Goal: Information Seeking & Learning: Learn about a topic

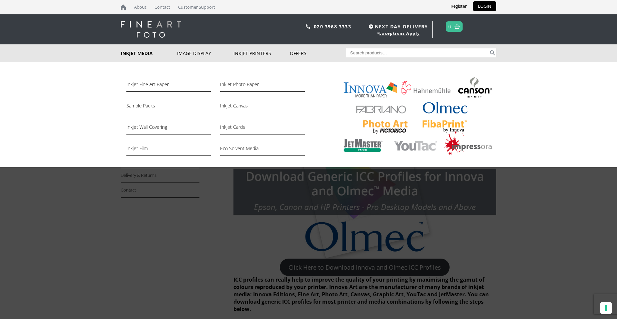
click at [130, 54] on link "Inkjet Media" at bounding box center [149, 53] width 56 height 18
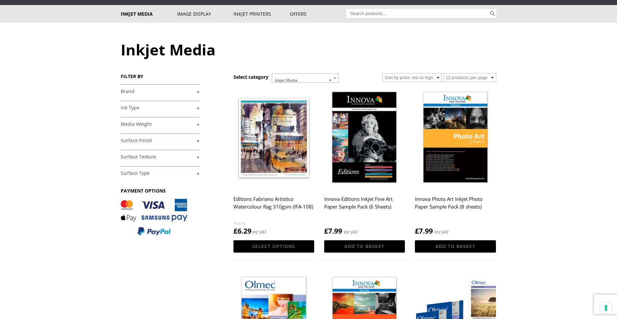
scroll to position [33, 0]
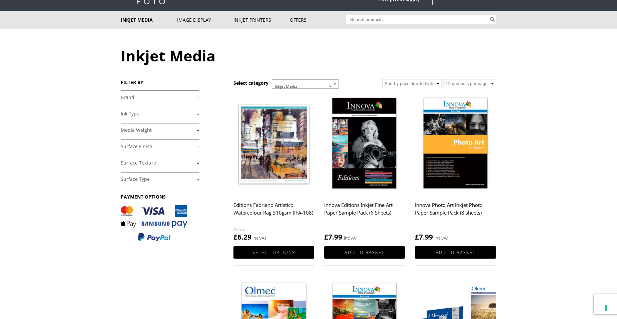
click at [130, 97] on link "+" at bounding box center [160, 97] width 79 height 6
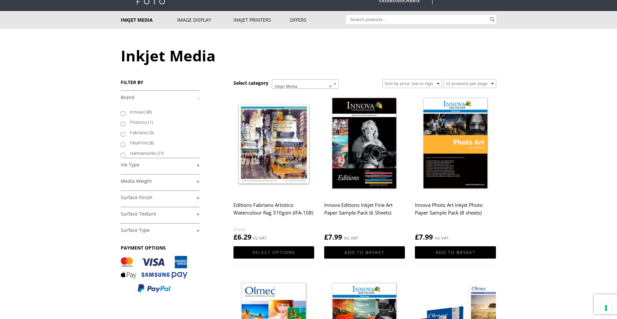
click at [122, 115] on input "Innova (36)" at bounding box center [123, 113] width 4 height 4
checkbox input "true"
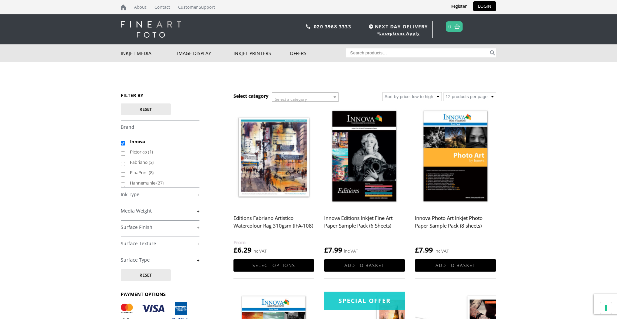
click at [354, 164] on img at bounding box center [364, 156] width 81 height 101
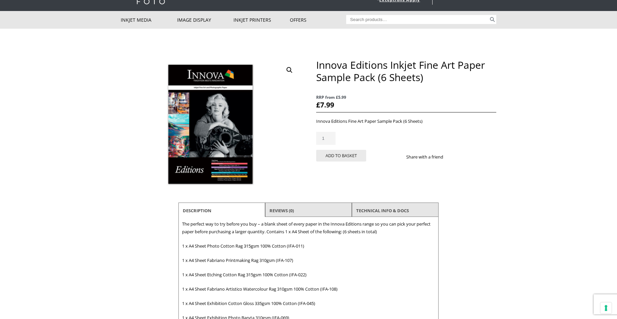
scroll to position [67, 0]
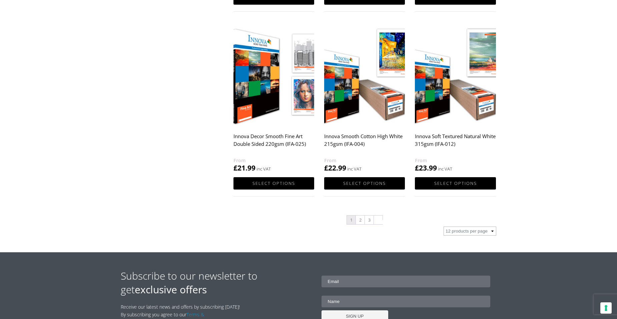
scroll to position [667, 0]
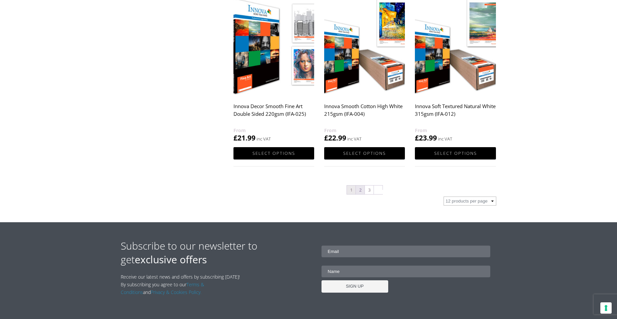
click at [360, 189] on link "2" at bounding box center [360, 189] width 9 height 9
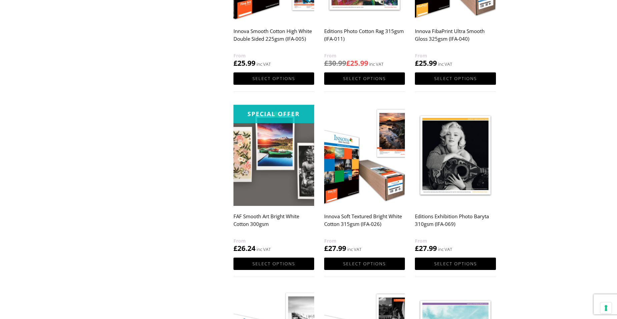
scroll to position [400, 0]
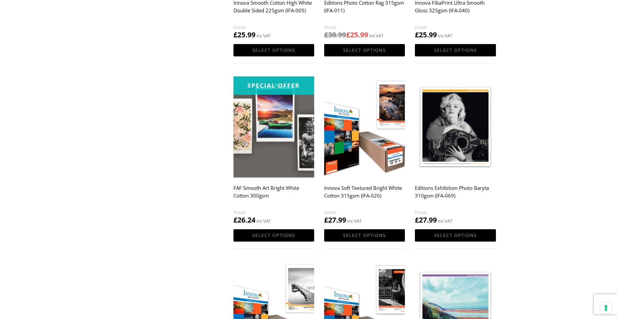
click at [451, 135] on img at bounding box center [455, 126] width 81 height 101
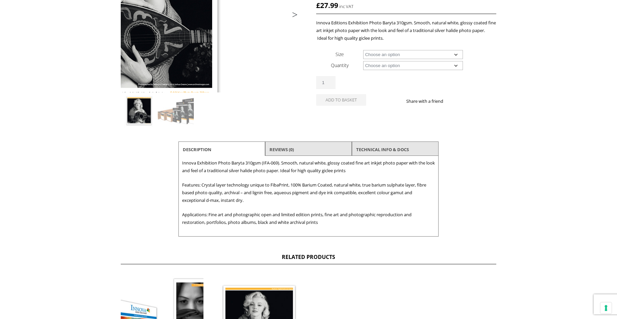
scroll to position [133, 0]
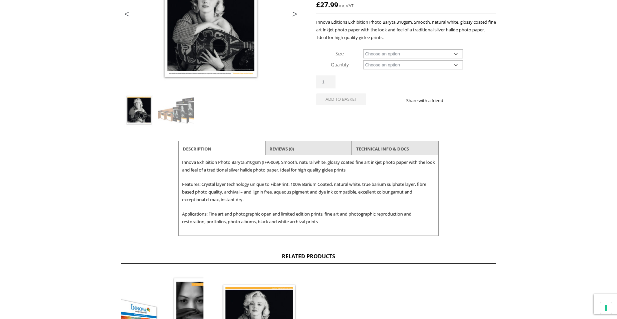
click at [371, 53] on select "Choose an option A4 Sheet A3 Sheet A3+ Sheet A2 Sheet 17" Wide Roll 24" Wide Ro…" at bounding box center [413, 53] width 100 height 9
click at [363, 49] on select "Choose an option A4 Sheet A3 Sheet A3+ Sheet A2 Sheet 17" Wide Roll 24" Wide Ro…" at bounding box center [413, 53] width 100 height 9
select select "a3-sheet"
click at [378, 65] on select "Choose an option 25 Sheets" at bounding box center [413, 64] width 100 height 9
select select "25-sheets"
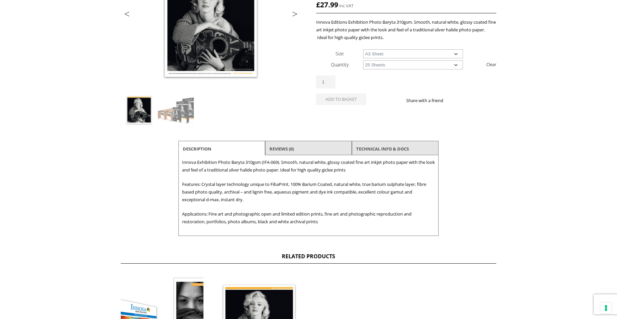
click at [363, 60] on select "Choose an option 25 Sheets" at bounding box center [413, 64] width 100 height 9
select select "a3-sheet"
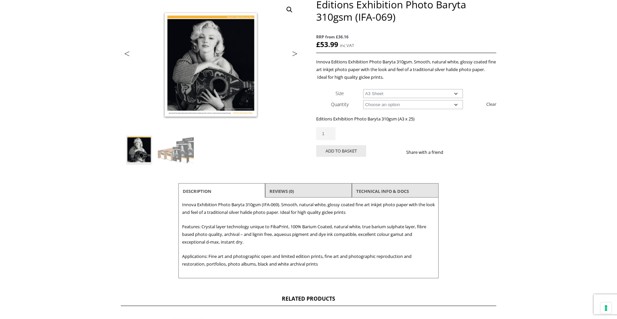
scroll to position [100, 0]
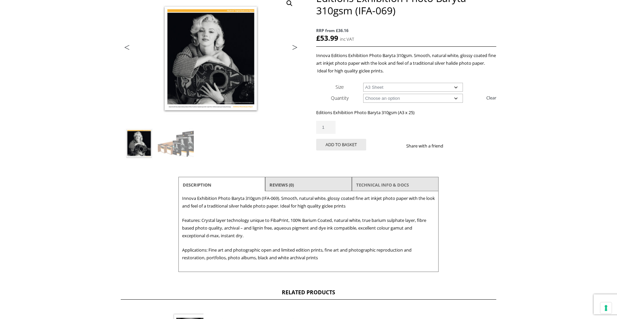
click at [392, 186] on link "TECHNICAL INFO & DOCS" at bounding box center [382, 185] width 53 height 12
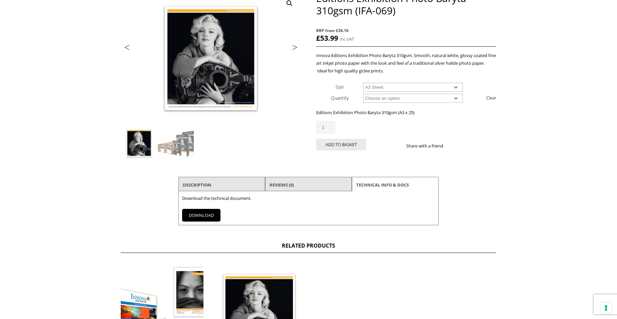
click at [188, 217] on link "DOWNLOAD" at bounding box center [201, 215] width 38 height 13
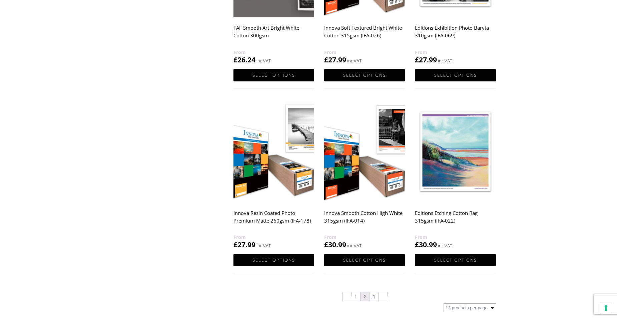
scroll to position [600, 0]
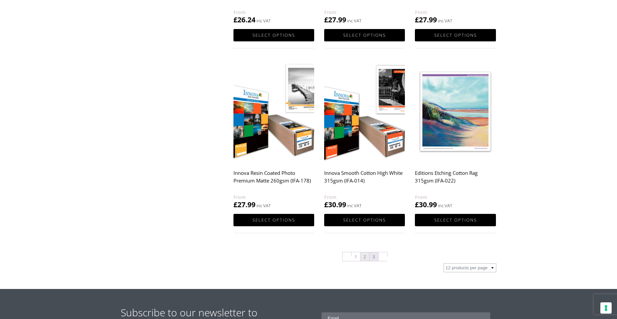
click at [372, 257] on link "3" at bounding box center [374, 256] width 9 height 9
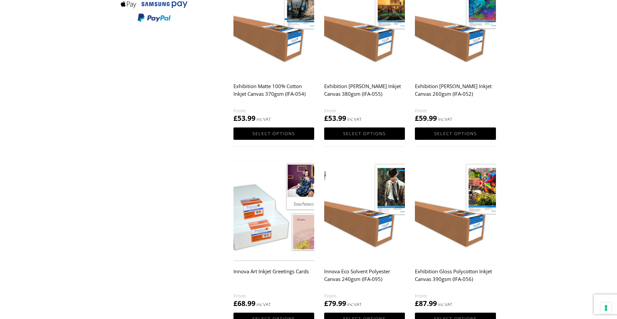
scroll to position [334, 0]
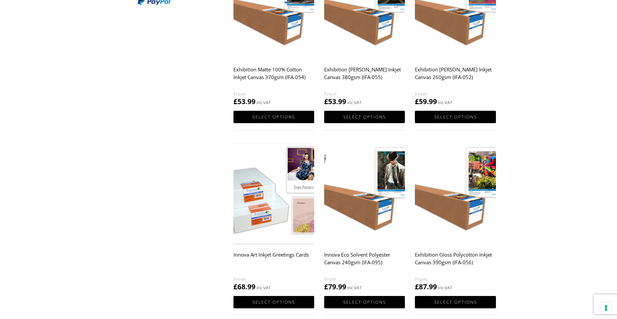
click at [475, 181] on img at bounding box center [455, 193] width 81 height 101
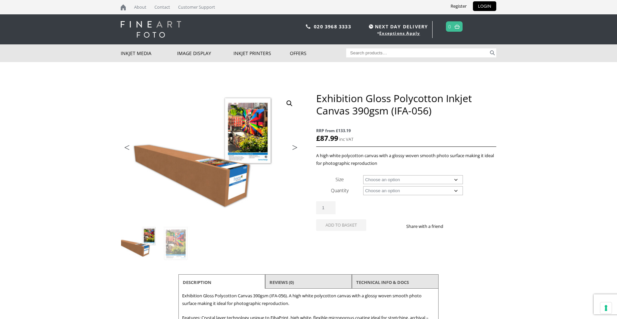
click at [378, 180] on select "Choose an option 17" Wide Roll 24" Wide Roll 36" Wide Roll 44" Wide Roll 60" Wi…" at bounding box center [413, 179] width 100 height 9
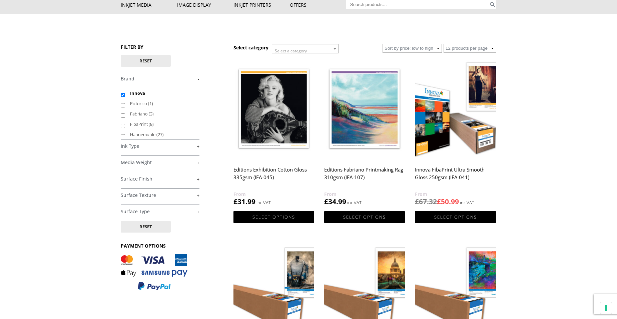
scroll to position [33, 0]
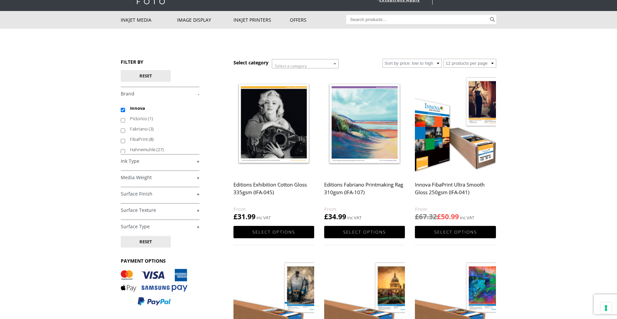
click at [279, 149] on img at bounding box center [273, 123] width 81 height 101
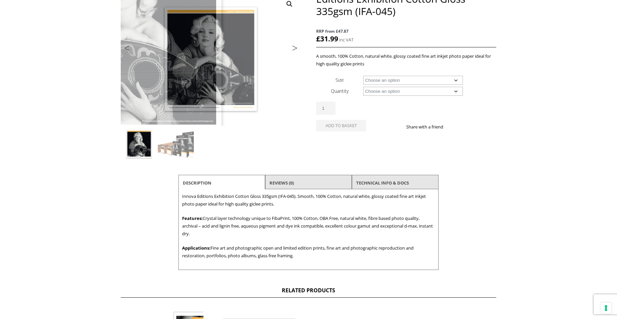
scroll to position [100, 0]
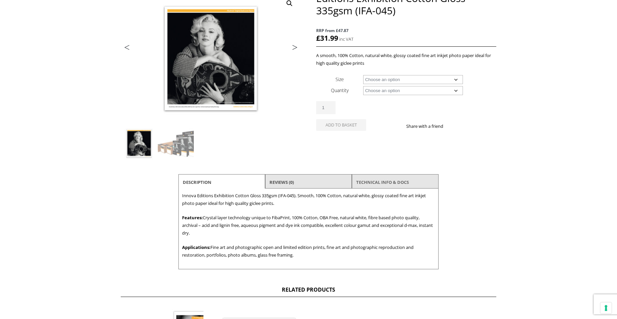
click at [395, 179] on link "TECHNICAL INFO & DOCS" at bounding box center [382, 182] width 53 height 12
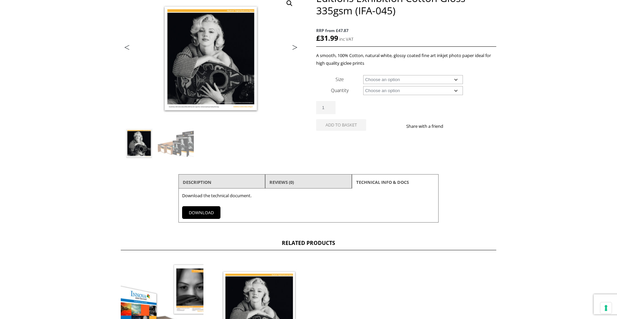
click at [198, 212] on link "DOWNLOAD" at bounding box center [201, 212] width 38 height 13
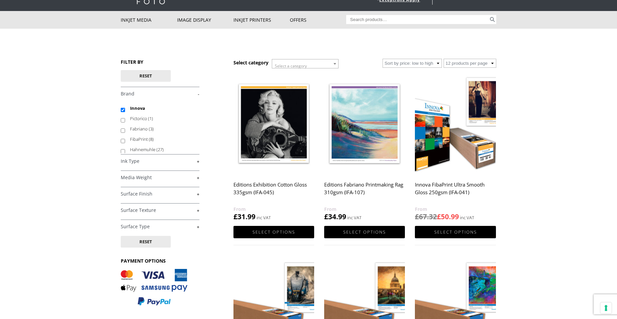
scroll to position [33, 0]
click at [435, 152] on img at bounding box center [455, 123] width 81 height 101
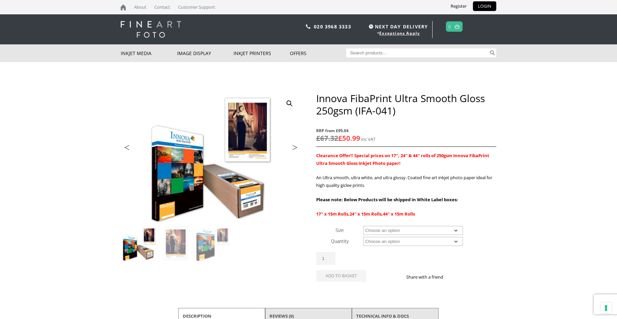
click at [386, 230] on select "Choose an option 17" Wide Roll 24" Wide Roll 44" Wide Roll" at bounding box center [413, 230] width 100 height 9
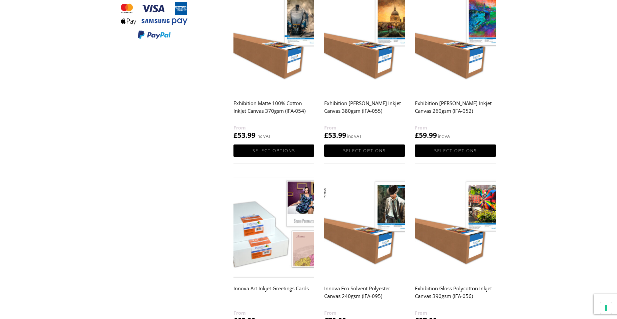
scroll to position [300, 0]
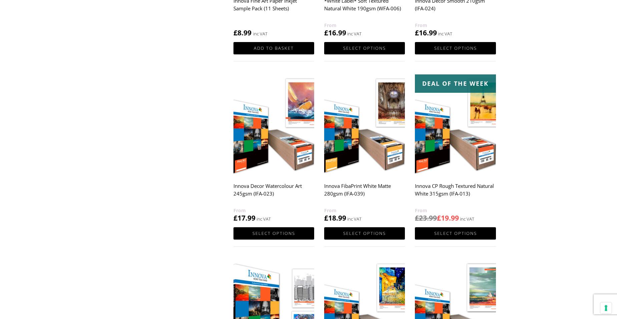
scroll to position [334, 0]
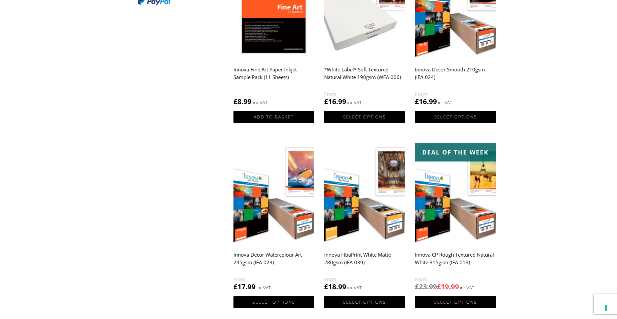
click at [436, 215] on img at bounding box center [455, 193] width 81 height 101
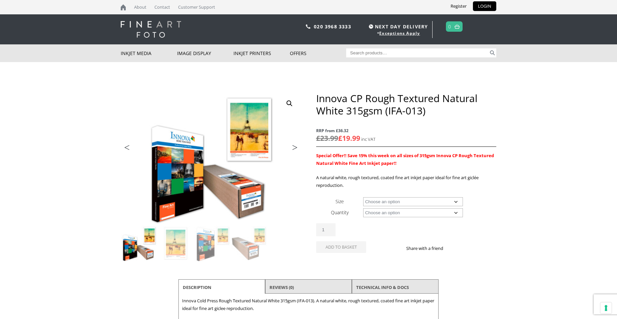
click at [403, 203] on select "Choose an option A4 Sheet A3 Sheet A3+ Sheet A2 Sheet 17" Wide Roll 24" Wide Ro…" at bounding box center [413, 201] width 100 height 9
click at [363, 197] on select "Choose an option A4 Sheet A3 Sheet A3+ Sheet A2 Sheet 17" Wide Roll 24" Wide Ro…" at bounding box center [413, 201] width 100 height 9
select select "a3-sheet"
click at [379, 212] on select "Choose an option 25 Sheets" at bounding box center [413, 212] width 100 height 9
select select "25-sheets"
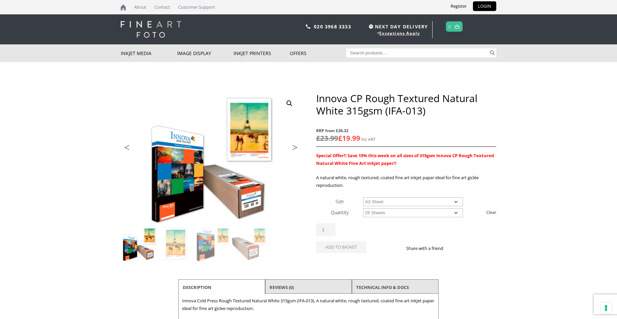
click at [363, 208] on select "Choose an option 25 Sheets" at bounding box center [413, 212] width 100 height 9
select select "a3-sheet"
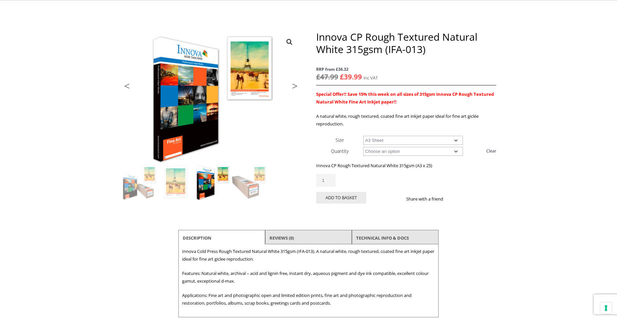
scroll to position [67, 0]
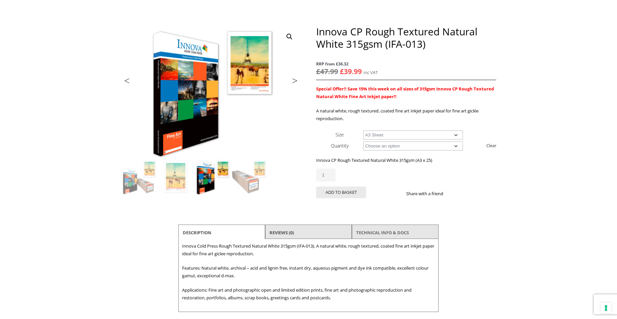
click at [376, 232] on link "TECHNICAL INFO & DOCS" at bounding box center [382, 232] width 53 height 12
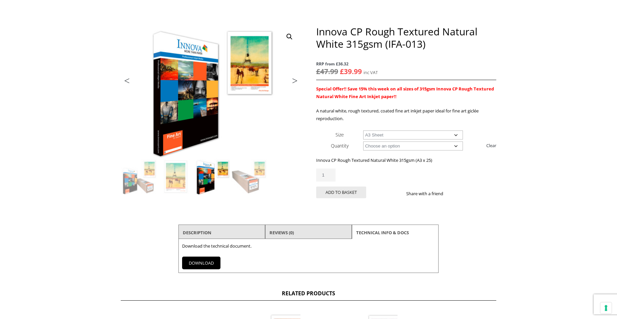
click at [206, 264] on link "DOWNLOAD" at bounding box center [201, 262] width 38 height 13
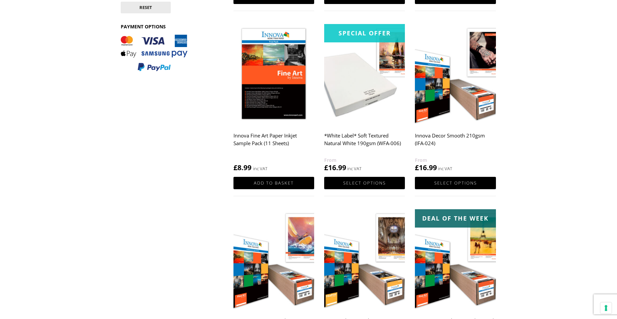
scroll to position [267, 0]
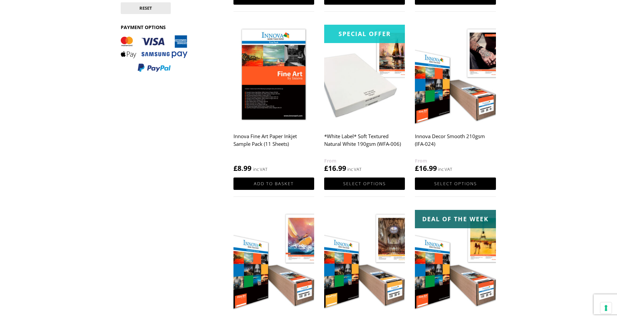
click at [285, 101] on img at bounding box center [273, 75] width 81 height 101
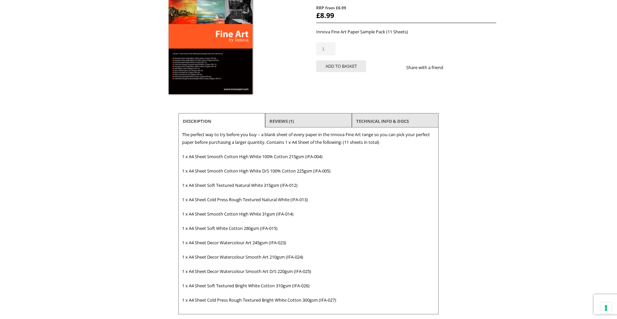
scroll to position [133, 0]
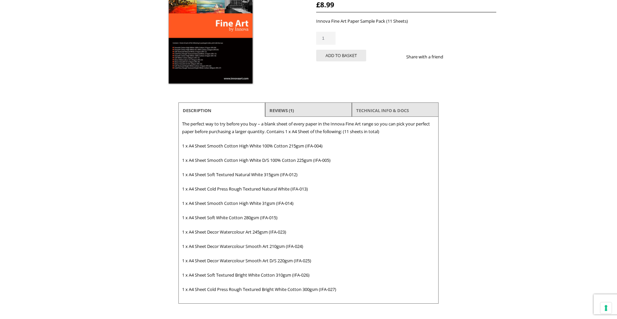
click at [395, 108] on link "TECHNICAL INFO & DOCS" at bounding box center [382, 110] width 53 height 12
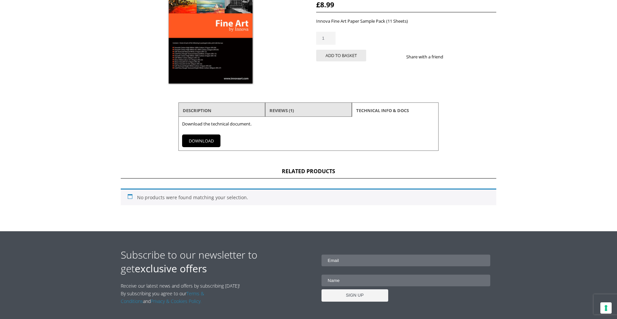
click at [204, 143] on link "DOWNLOAD" at bounding box center [201, 140] width 38 height 13
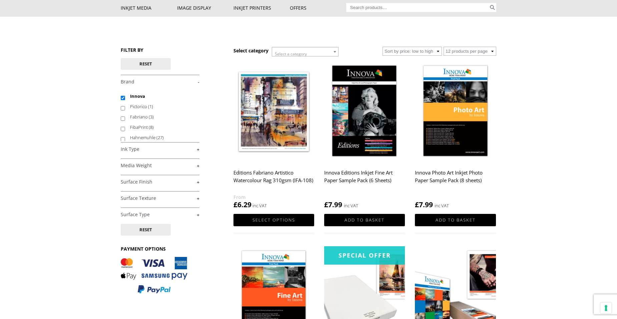
scroll to position [33, 0]
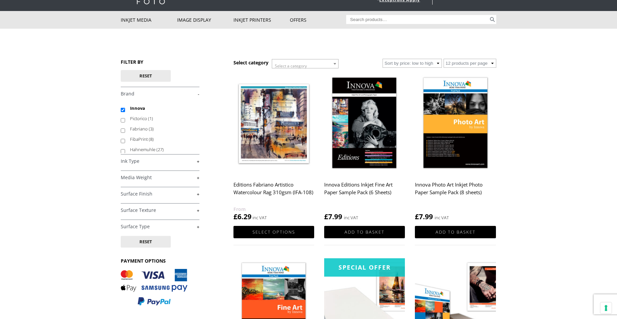
click at [122, 120] on input "Pictorico (1)" at bounding box center [123, 120] width 4 height 4
checkbox input "true"
click at [123, 110] on input "Innova" at bounding box center [123, 110] width 4 height 4
checkbox input "false"
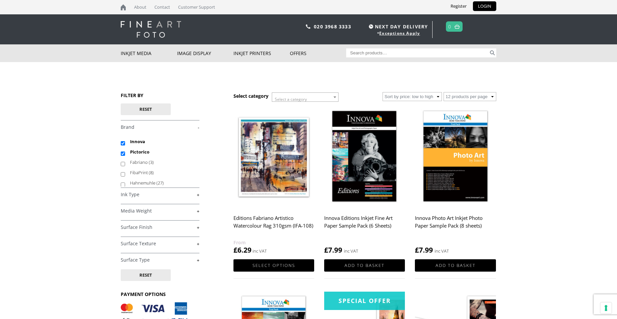
click at [122, 143] on input "Innova" at bounding box center [123, 143] width 4 height 4
checkbox input "false"
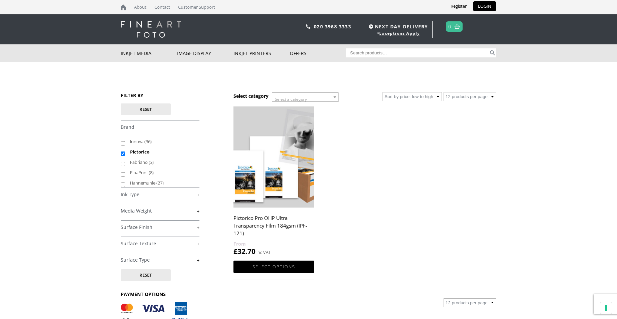
click at [124, 154] on input "Pictorico" at bounding box center [123, 153] width 4 height 4
checkbox input "false"
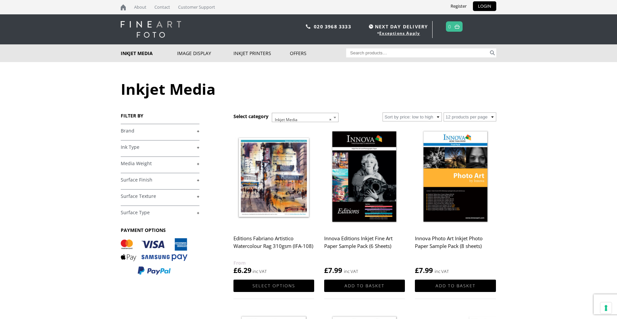
click at [127, 131] on link "+" at bounding box center [160, 131] width 79 height 6
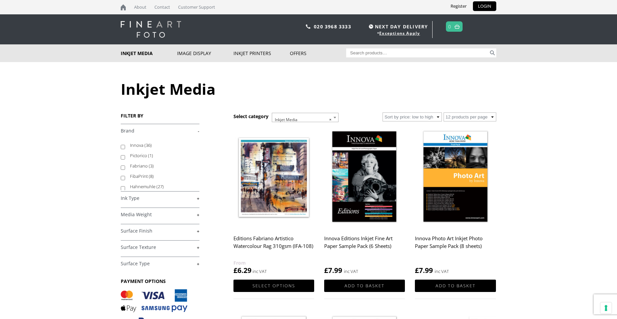
click at [122, 188] on input "Hahnemuhle (27)" at bounding box center [123, 188] width 4 height 4
checkbox input "true"
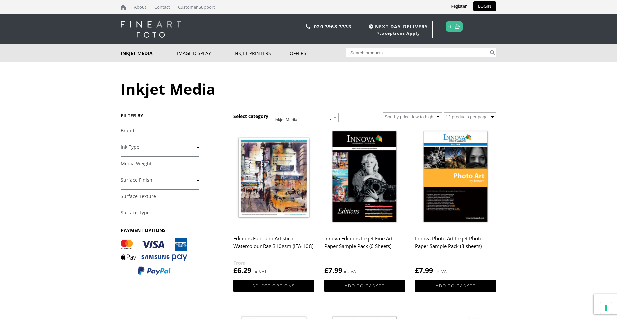
click at [451, 190] on img at bounding box center [455, 177] width 81 height 101
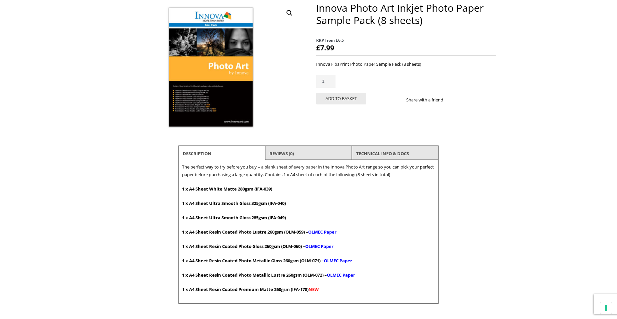
scroll to position [100, 0]
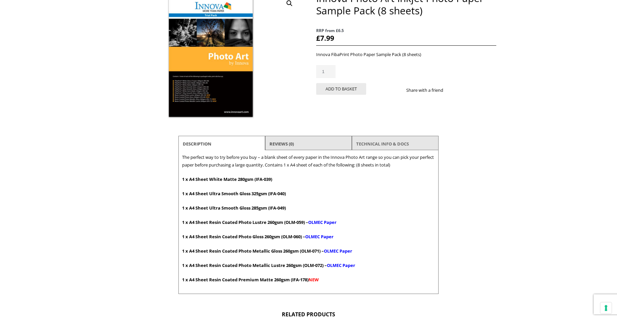
click at [380, 143] on link "TECHNICAL INFO & DOCS" at bounding box center [382, 144] width 53 height 12
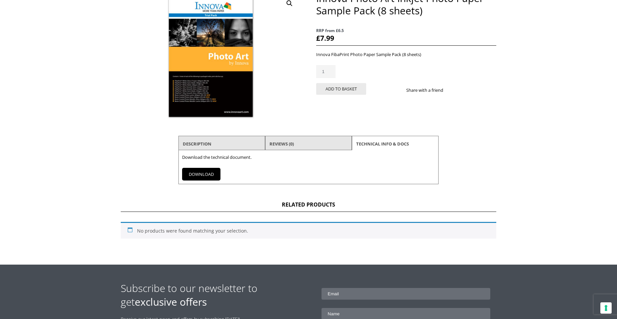
click at [202, 174] on link "DOWNLOAD" at bounding box center [201, 174] width 38 height 13
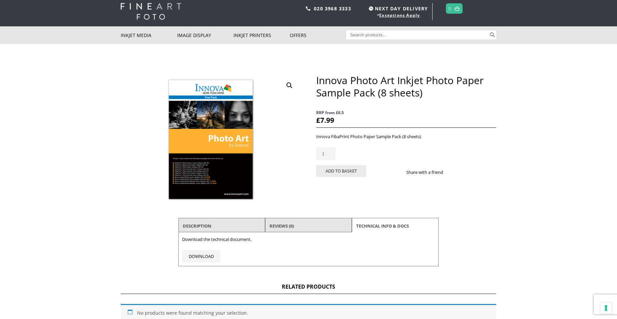
scroll to position [0, 0]
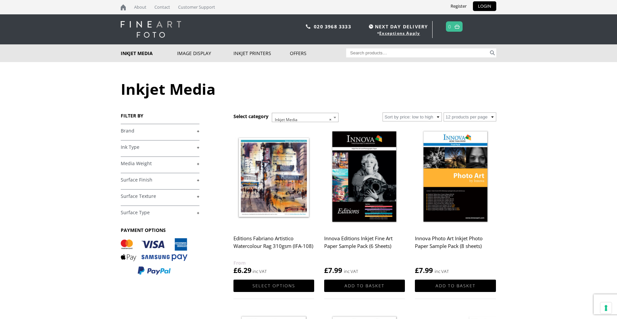
click at [129, 145] on link "+" at bounding box center [160, 147] width 79 height 6
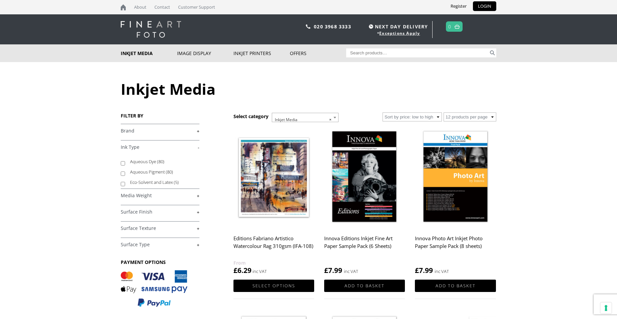
click at [146, 132] on link "+" at bounding box center [160, 131] width 79 height 6
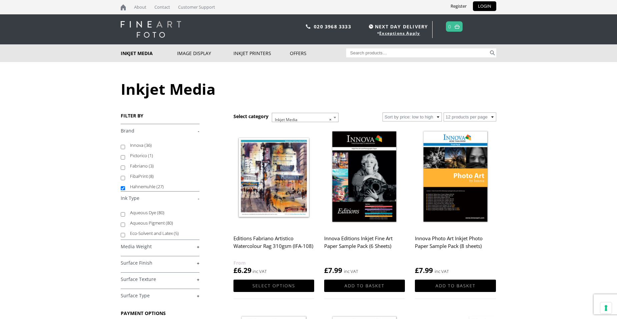
click at [122, 178] on input "FibaPrint (8)" at bounding box center [123, 178] width 4 height 4
checkbox input "true"
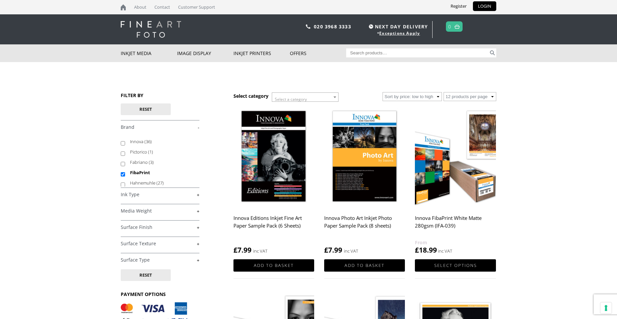
click at [122, 174] on input "FibaPrint" at bounding box center [123, 174] width 4 height 4
checkbox input "false"
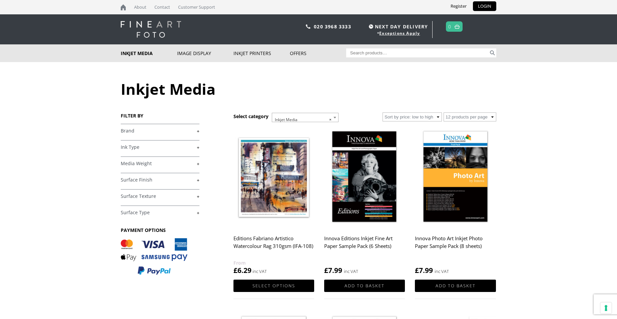
click at [122, 185] on h4 "Surface Finish +" at bounding box center [160, 179] width 79 height 13
click at [123, 131] on link "+" at bounding box center [160, 131] width 79 height 6
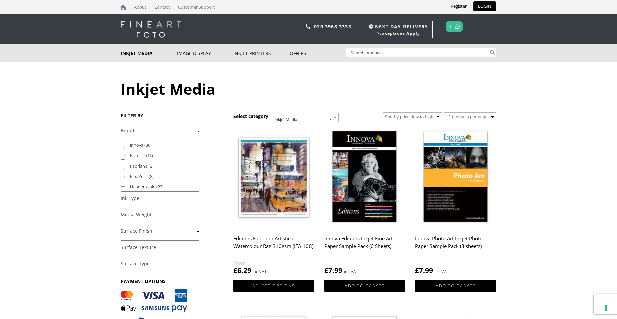
click at [122, 188] on input "Hahnemuhle (27)" at bounding box center [123, 188] width 4 height 4
checkbox input "true"
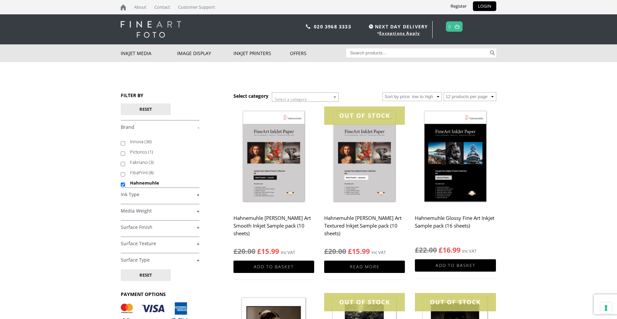
click at [458, 169] on img at bounding box center [455, 156] width 81 height 101
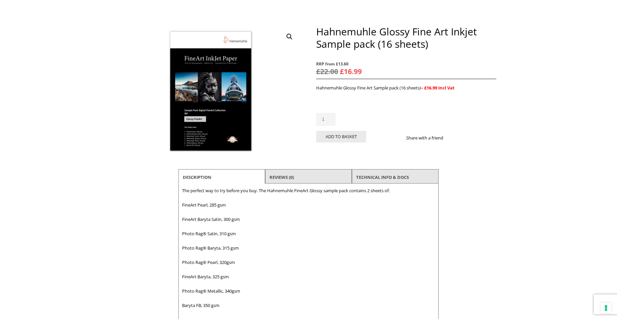
scroll to position [100, 0]
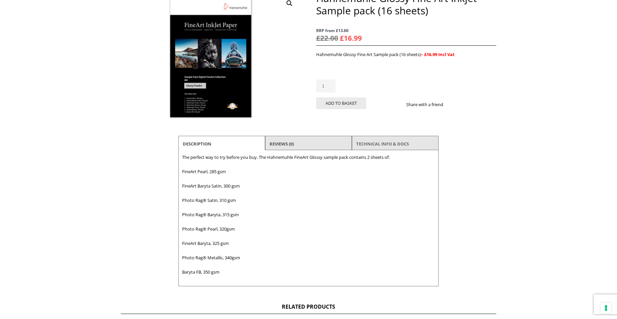
click at [384, 142] on link "TECHNICAL INFO & DOCS" at bounding box center [382, 144] width 53 height 12
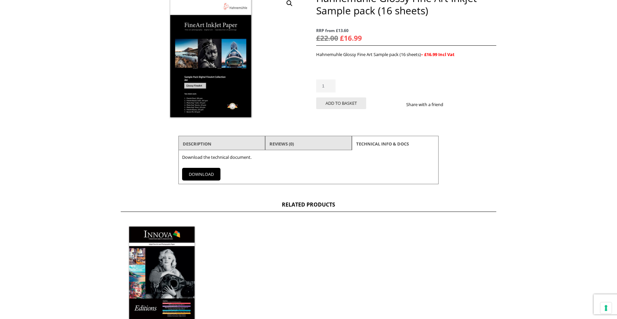
click at [191, 175] on link "DOWNLOAD" at bounding box center [201, 174] width 38 height 13
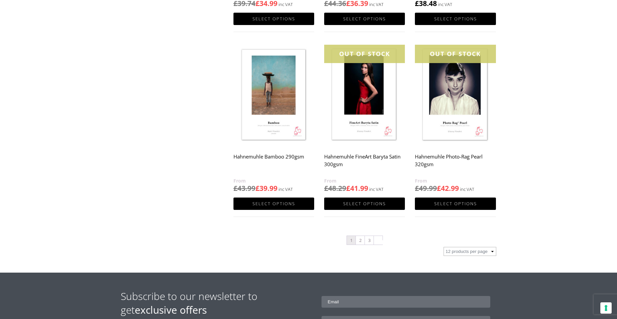
scroll to position [634, 0]
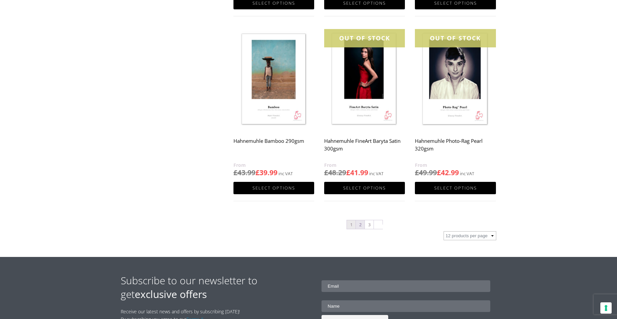
click at [359, 224] on link "2" at bounding box center [360, 224] width 9 height 9
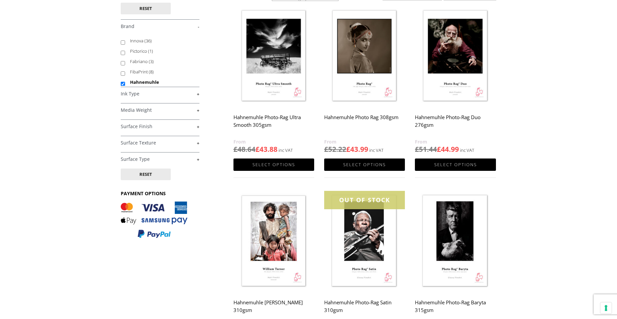
scroll to position [167, 0]
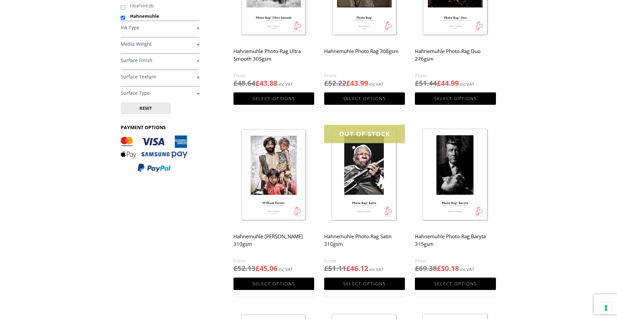
click at [448, 172] on img at bounding box center [455, 175] width 81 height 101
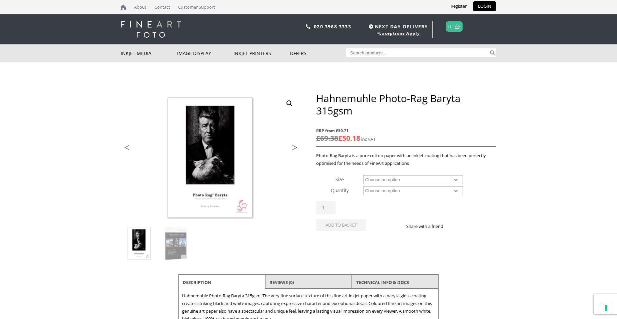
click at [393, 182] on select "Choose an option A4 Sheet A3 Sheet A3+ Sheet A2 Sheet 17" Wide Roll 24" Wide Ro…" at bounding box center [413, 179] width 100 height 9
click at [363, 175] on select "Choose an option A4 Sheet A3 Sheet A3+ Sheet A2 Sheet 17" Wide Roll 24" Wide Ro…" at bounding box center [413, 179] width 100 height 9
select select "a3-sheet"
click at [373, 190] on select "Choose an option 25 Sheets" at bounding box center [413, 190] width 100 height 9
select select "25-sheets"
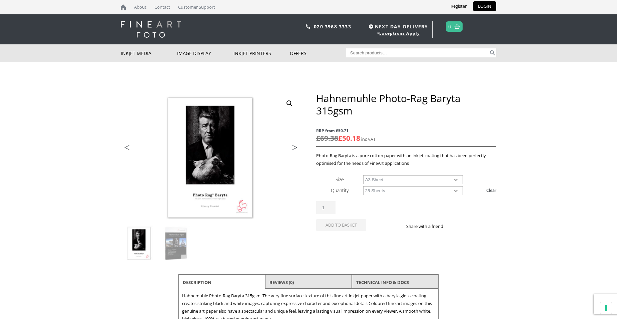
click at [363, 186] on select "Choose an option 25 Sheets" at bounding box center [413, 190] width 100 height 9
select select "a3-sheet"
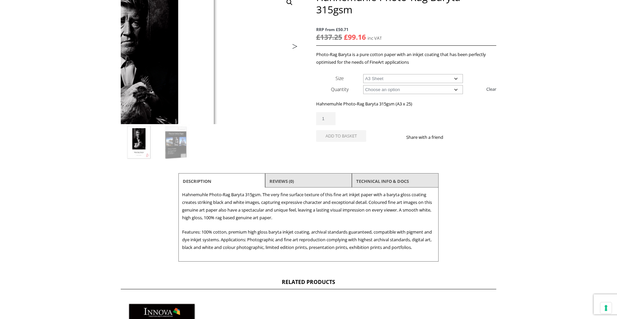
scroll to position [133, 0]
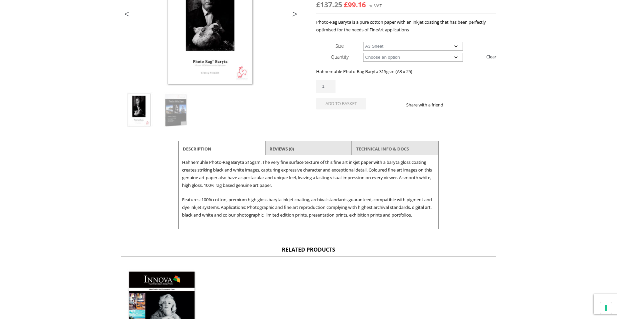
click at [387, 149] on link "TECHNICAL INFO & DOCS" at bounding box center [382, 149] width 53 height 12
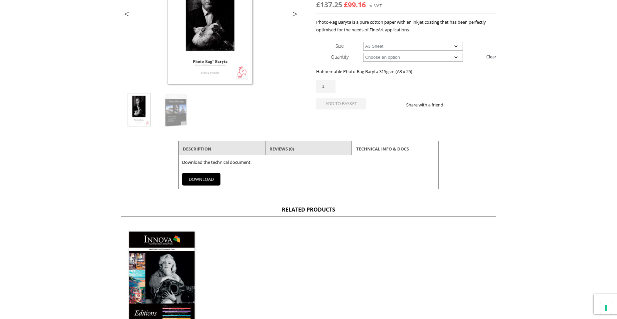
click at [201, 180] on link "DOWNLOAD" at bounding box center [201, 179] width 38 height 13
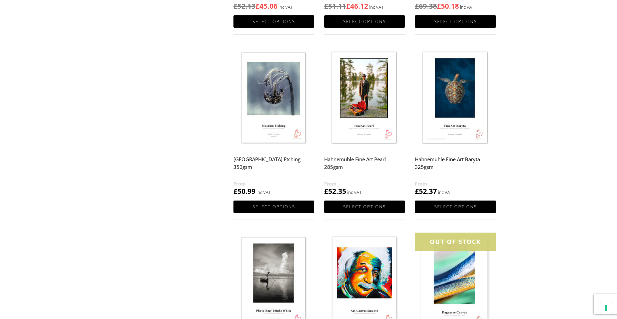
scroll to position [434, 0]
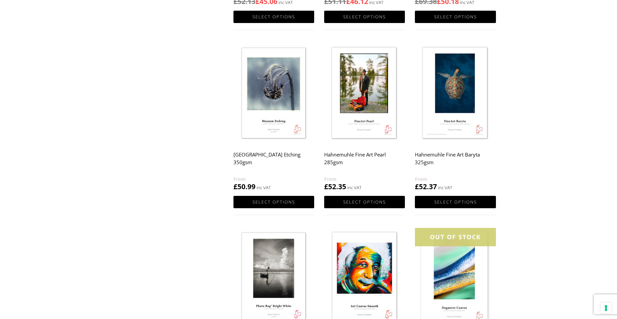
click at [466, 89] on img at bounding box center [455, 93] width 81 height 101
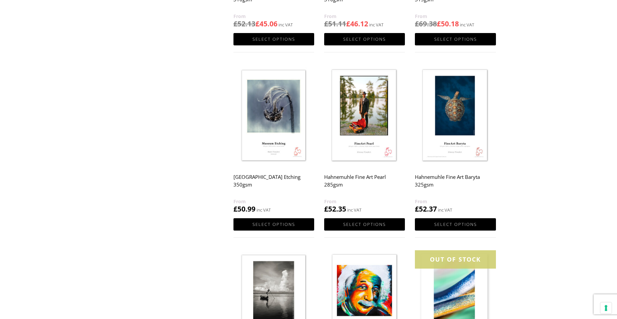
scroll to position [400, 0]
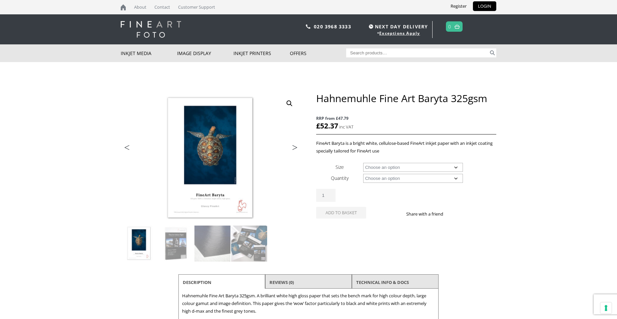
click at [395, 165] on select "Choose an option A4 Sheet A3 Sheet A3+ Sheet A2 Sheet 17" Wide Roll 24" Wide Ro…" at bounding box center [413, 167] width 100 height 9
click at [363, 163] on select "Choose an option A4 Sheet A3 Sheet A3+ Sheet A2 Sheet 17" Wide Roll 24" Wide Ro…" at bounding box center [413, 167] width 100 height 9
select select "a3-sheet"
click at [381, 178] on select "Choose an option 25 Sheets" at bounding box center [413, 178] width 100 height 9
select select "25-sheets"
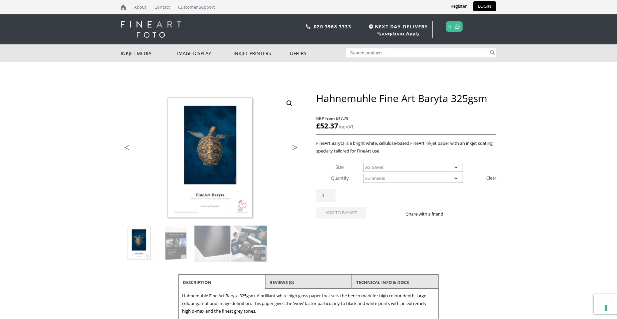
click at [363, 174] on select "Choose an option 25 Sheets" at bounding box center [413, 178] width 100 height 9
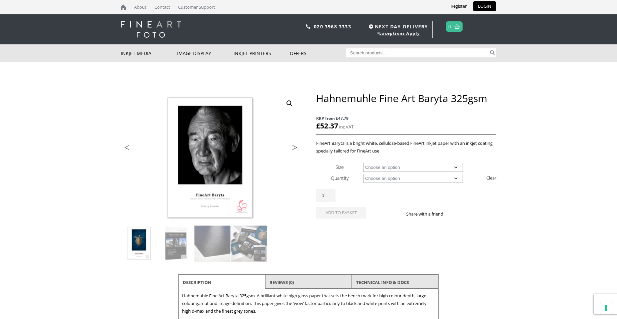
select select "a3-sheet"
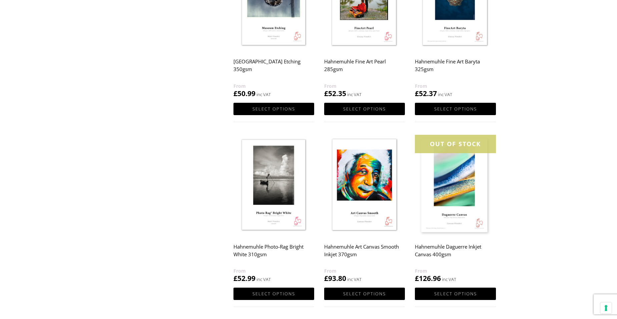
scroll to position [567, 0]
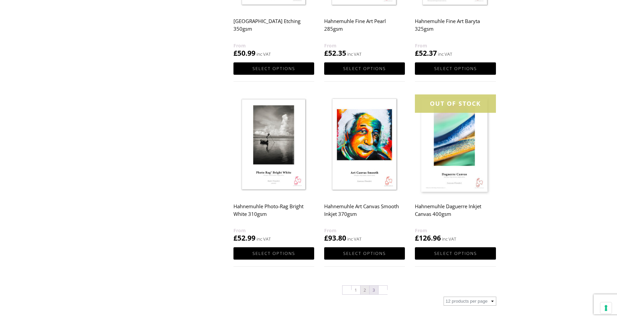
click at [374, 290] on link "3" at bounding box center [374, 290] width 9 height 9
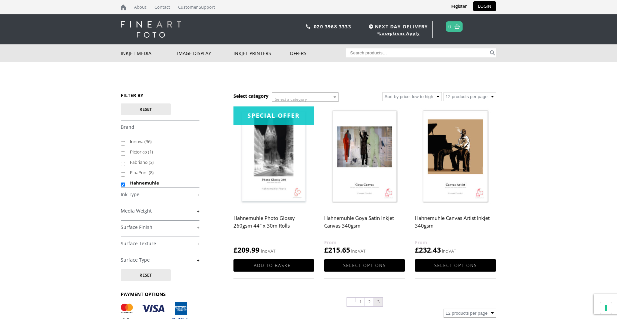
click at [357, 188] on img at bounding box center [364, 156] width 81 height 101
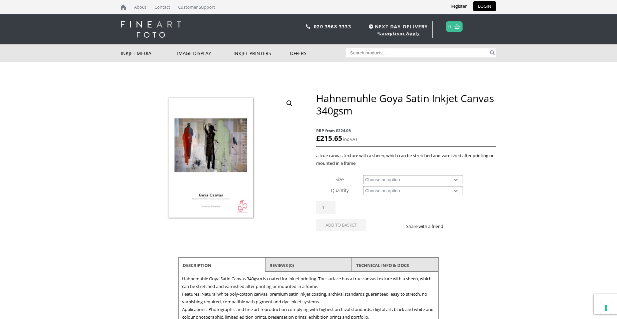
click at [370, 178] on select "Choose an option 24" Wide Roll 44" Wide Roll" at bounding box center [413, 179] width 100 height 9
click at [369, 180] on select "Choose an option 24" Wide Roll 44" Wide Roll" at bounding box center [413, 179] width 100 height 9
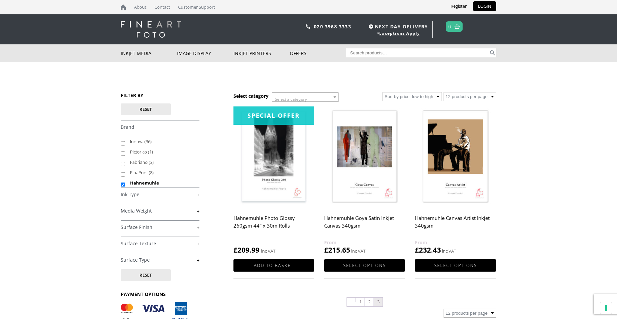
click at [123, 143] on input "Innova (36)" at bounding box center [123, 143] width 4 height 4
checkbox input "true"
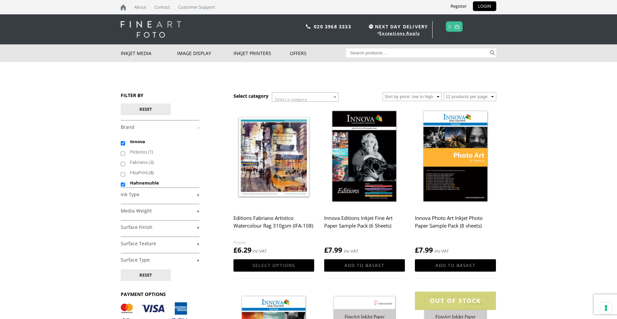
click at [122, 183] on input "Hahnemuhle" at bounding box center [123, 184] width 4 height 4
checkbox input "false"
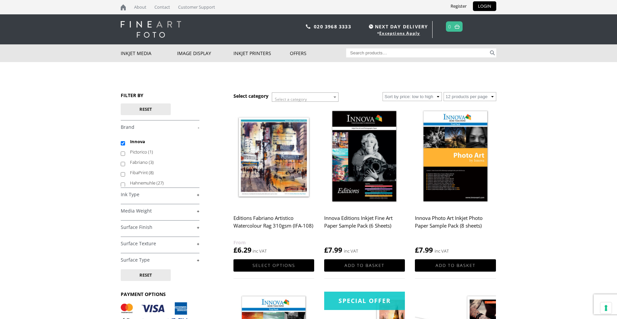
click at [455, 171] on img at bounding box center [455, 156] width 81 height 101
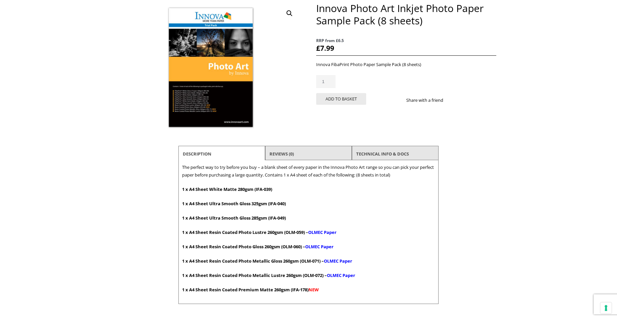
scroll to position [100, 0]
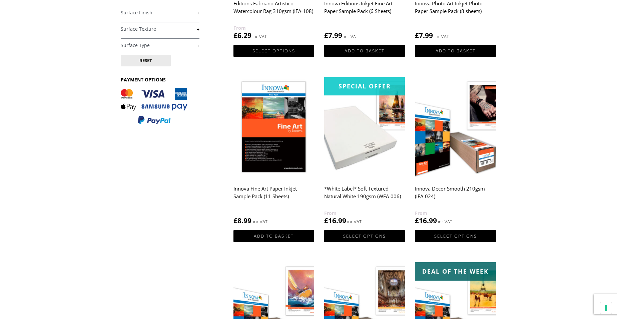
scroll to position [233, 0]
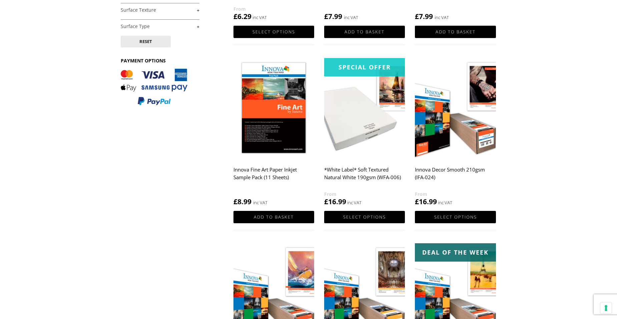
click at [262, 133] on img at bounding box center [273, 108] width 81 height 101
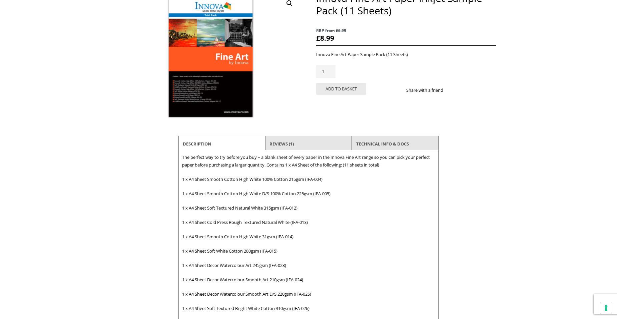
scroll to position [133, 0]
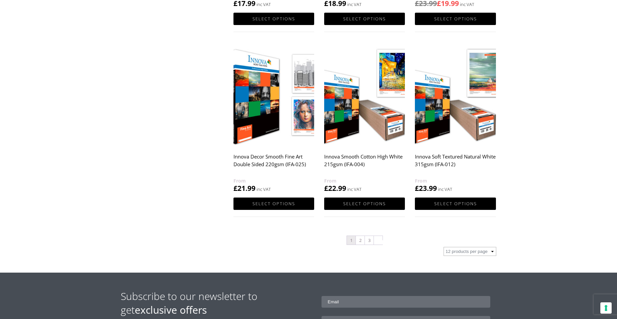
scroll to position [634, 0]
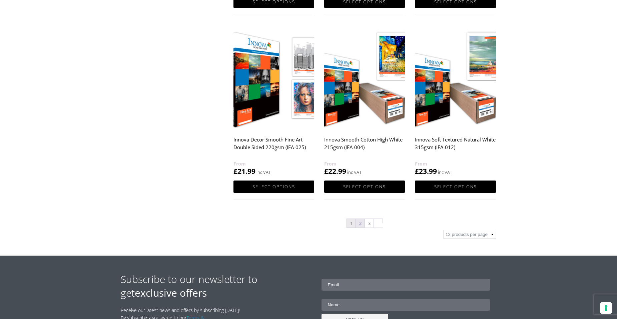
click at [361, 223] on link "2" at bounding box center [360, 223] width 9 height 9
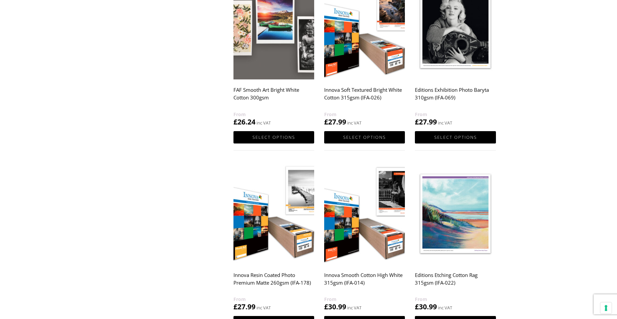
scroll to position [600, 0]
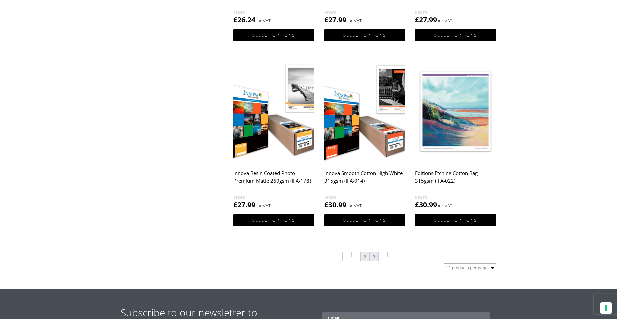
click at [374, 256] on link "3" at bounding box center [374, 256] width 9 height 9
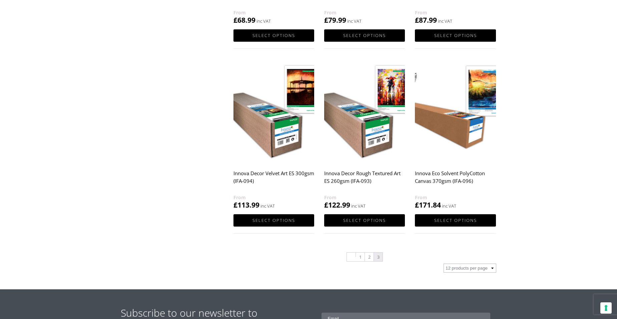
scroll to position [534, 0]
